Goal: Check status: Check status

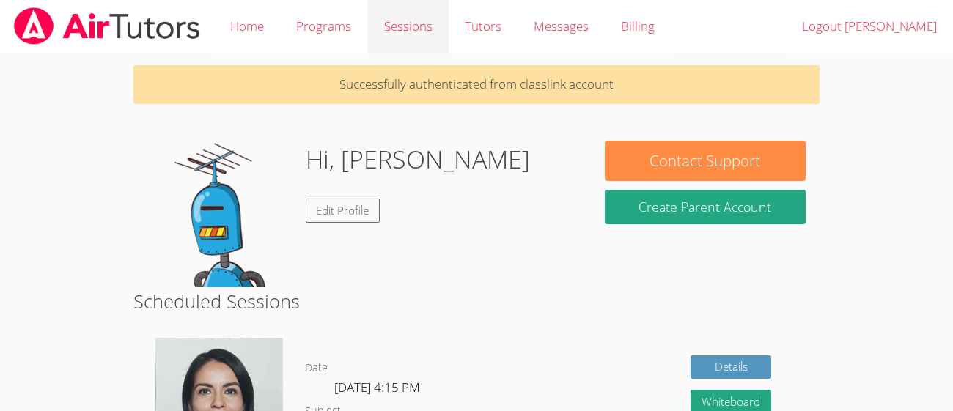
click at [403, 31] on link "Sessions" at bounding box center [407, 27] width 81 height 54
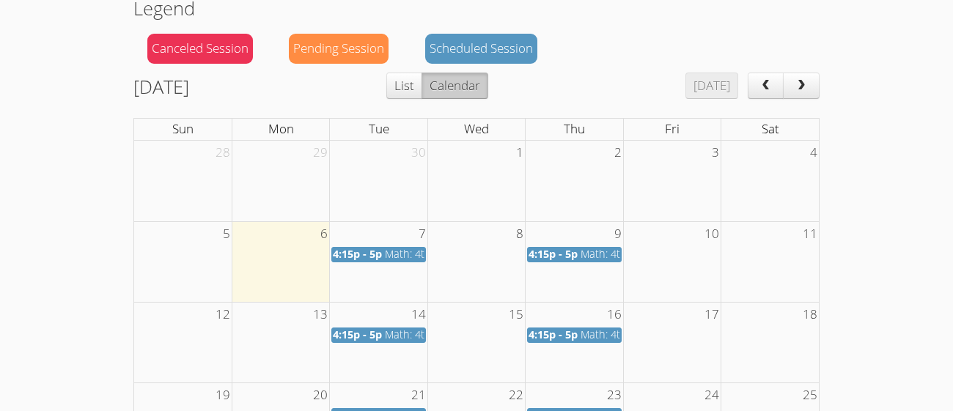
scroll to position [153, 0]
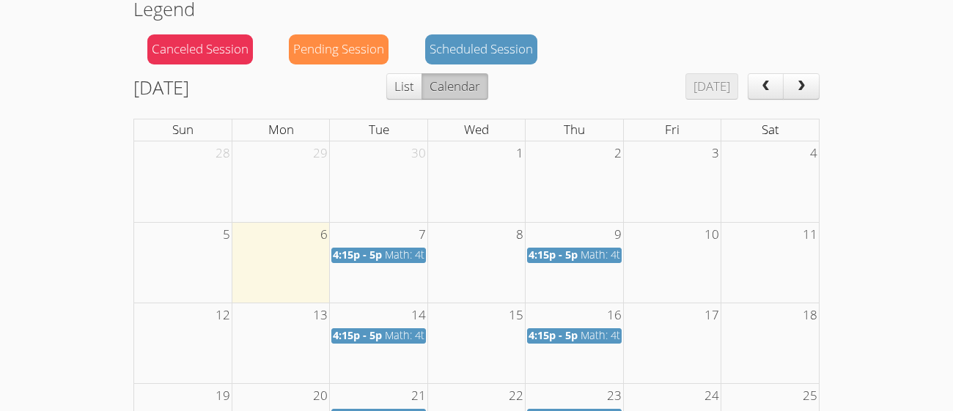
click at [376, 253] on span "4:15p - 5p" at bounding box center [357, 255] width 49 height 14
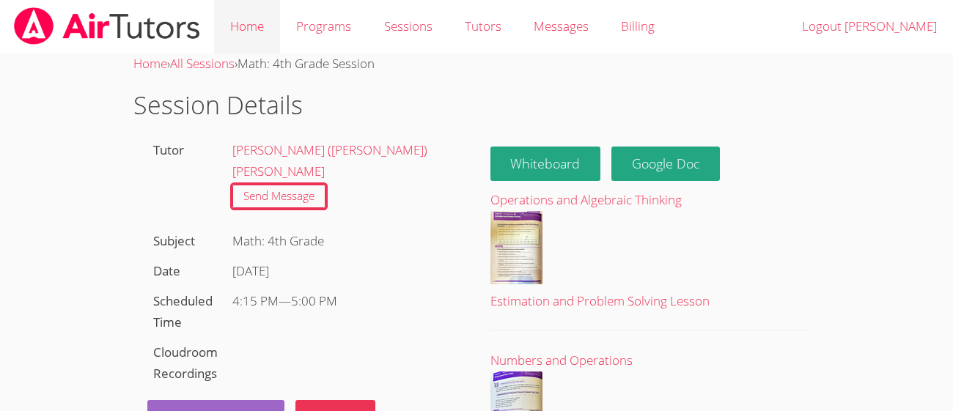
click at [255, 23] on link "Home" at bounding box center [247, 27] width 66 height 54
